Goal: Transaction & Acquisition: Purchase product/service

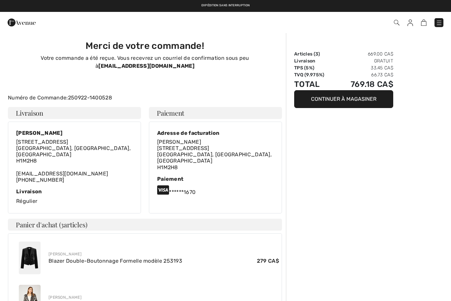
checkbox input "true"
click at [440, 22] on img at bounding box center [439, 22] width 7 height 7
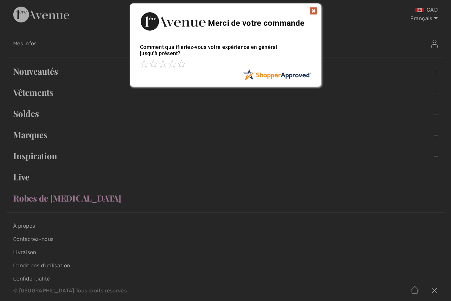
click at [317, 9] on img at bounding box center [314, 11] width 8 height 8
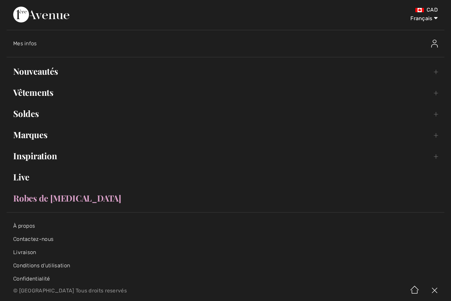
click at [46, 93] on link "Vêtements Toggle submenu" at bounding box center [226, 92] width 438 height 15
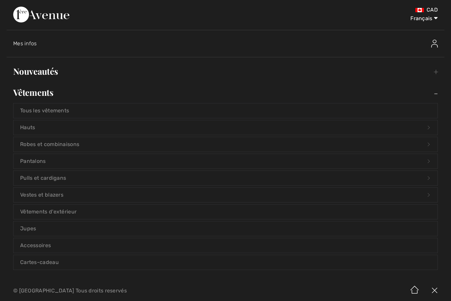
click at [63, 229] on link "Jupes" at bounding box center [226, 228] width 424 height 15
click at [67, 232] on link "Jupes" at bounding box center [226, 228] width 424 height 15
click at [29, 228] on link "Jupes" at bounding box center [226, 228] width 424 height 15
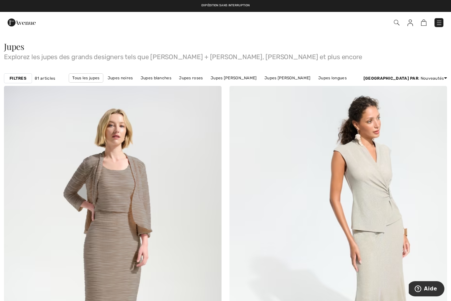
click at [20, 77] on strong "Filtres" at bounding box center [18, 78] width 17 height 6
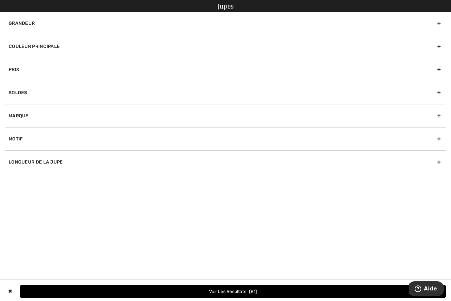
click at [20, 119] on div "Marque" at bounding box center [225, 115] width 441 height 23
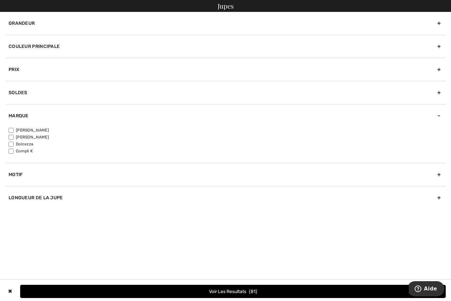
click at [11, 131] on input"] "[PERSON_NAME]" at bounding box center [11, 130] width 5 height 5
checkbox input"] "true"
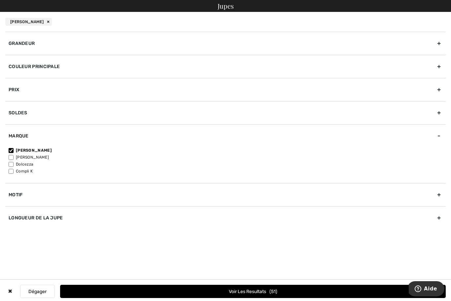
click at [12, 156] on input"] "[PERSON_NAME]" at bounding box center [11, 157] width 5 height 5
checkbox input"] "true"
click at [60, 69] on div "Couleur Principale" at bounding box center [225, 66] width 441 height 23
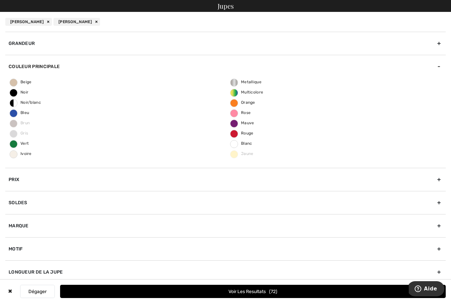
click at [22, 98] on div "Beige Noir Noir/blanc Bleu Brun Gris Vert Ivoire Metallique Multicolore Orange …" at bounding box center [225, 123] width 441 height 90
click at [18, 93] on span "Noir" at bounding box center [19, 92] width 18 height 5
click at [0, 0] on input "Noir" at bounding box center [0, 0] width 0 height 0
click at [225, 290] on button "Voir les resultats 48" at bounding box center [253, 291] width 386 height 13
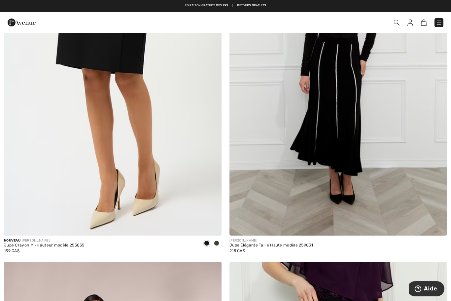
scroll to position [878, 0]
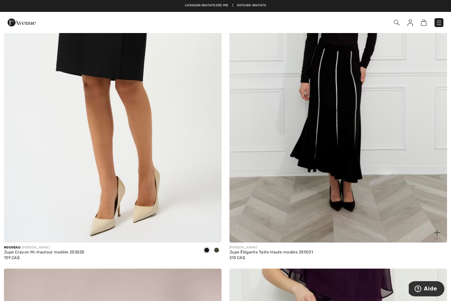
click at [339, 137] on img at bounding box center [339, 79] width 218 height 327
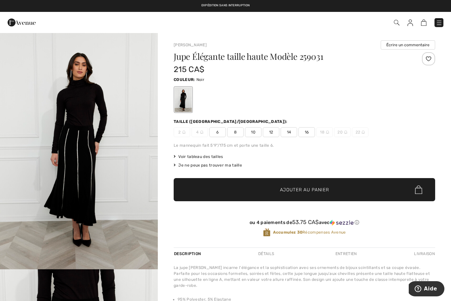
click at [234, 167] on div "Je ne peux pas trouver ma taille" at bounding box center [305, 165] width 262 height 6
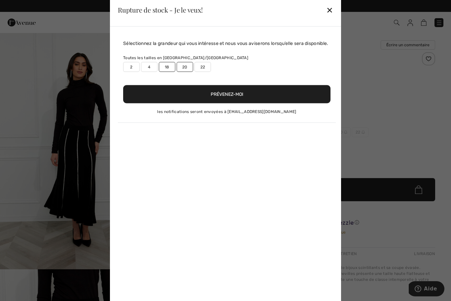
click at [187, 72] on label "20" at bounding box center [185, 67] width 17 height 10
click at [188, 72] on label "20" at bounding box center [185, 67] width 17 height 10
type input "true"
click at [234, 100] on button "Prévenez-moi" at bounding box center [226, 94] width 207 height 18
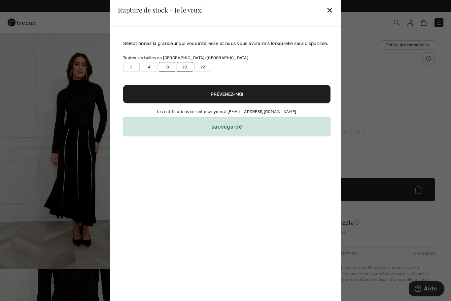
click at [330, 13] on div "✕" at bounding box center [329, 10] width 7 height 14
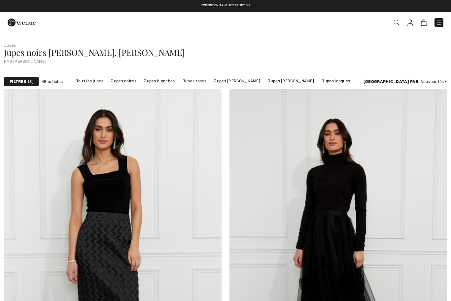
checkbox input "true"
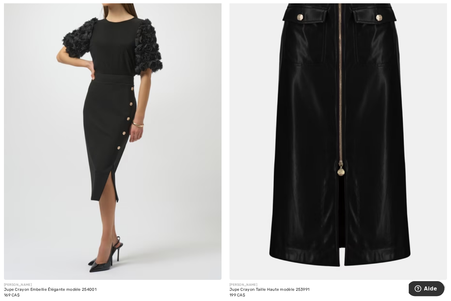
scroll to position [2320, 0]
click at [366, 142] on img at bounding box center [339, 116] width 218 height 327
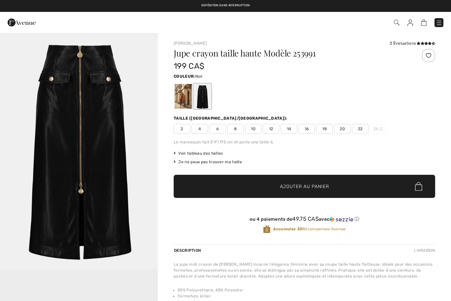
checkbox input "true"
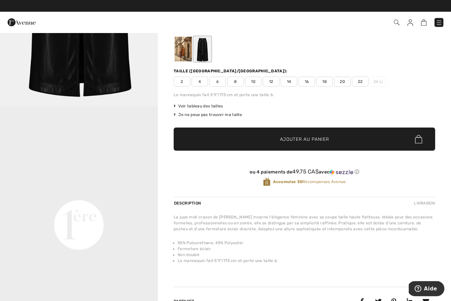
scroll to position [47, 0]
click at [343, 82] on span "20" at bounding box center [342, 82] width 17 height 10
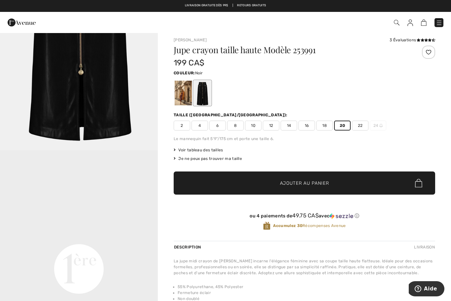
scroll to position [0, 0]
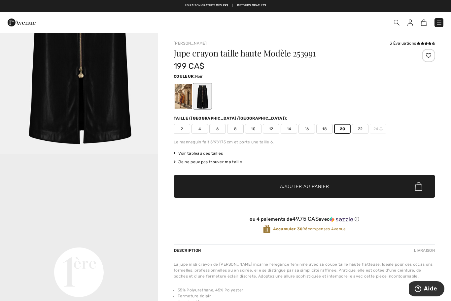
click at [429, 56] on div at bounding box center [428, 55] width 13 height 13
click at [418, 44] on icon at bounding box center [419, 43] width 4 height 3
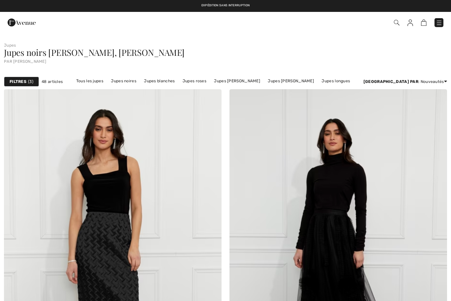
scroll to position [2342, 0]
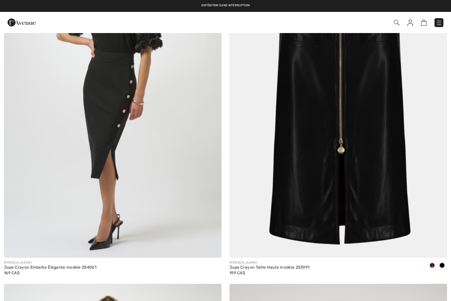
checkbox input "true"
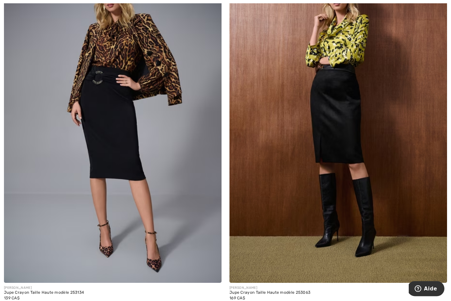
scroll to position [3022, 0]
click at [128, 159] on img at bounding box center [113, 119] width 218 height 327
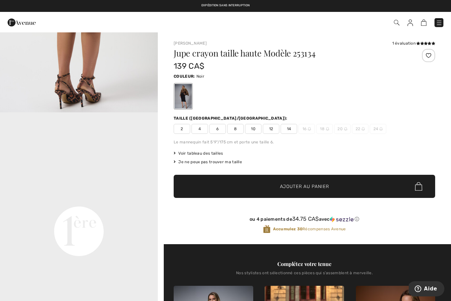
scroll to position [394, 0]
